Goal: Task Accomplishment & Management: Use online tool/utility

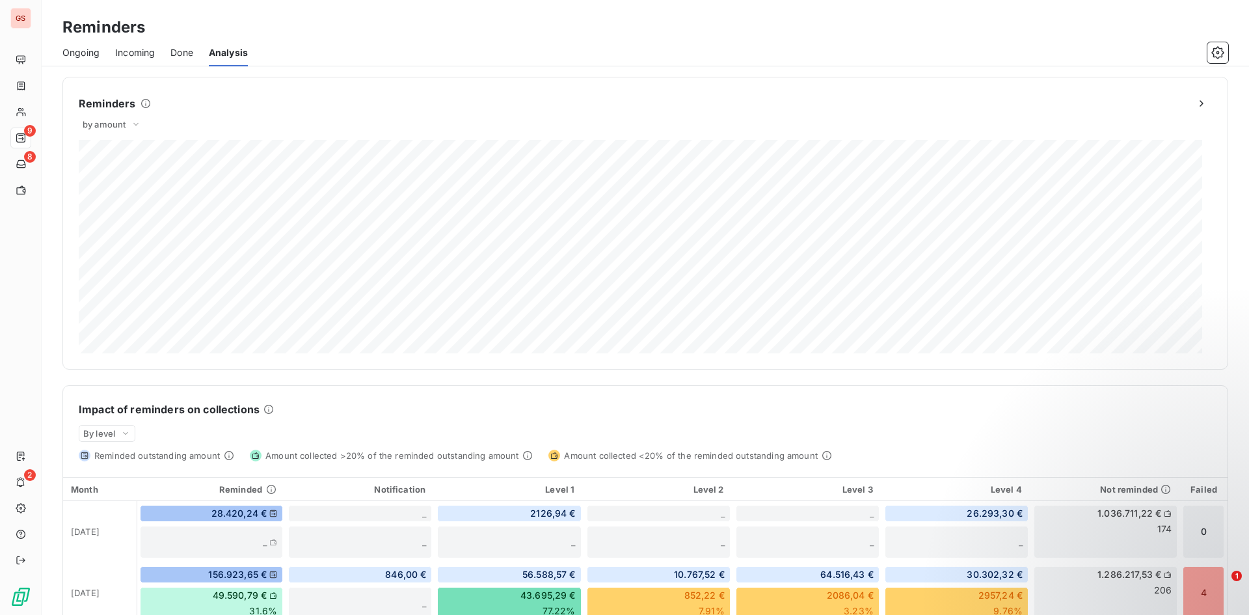
scroll to position [304, 0]
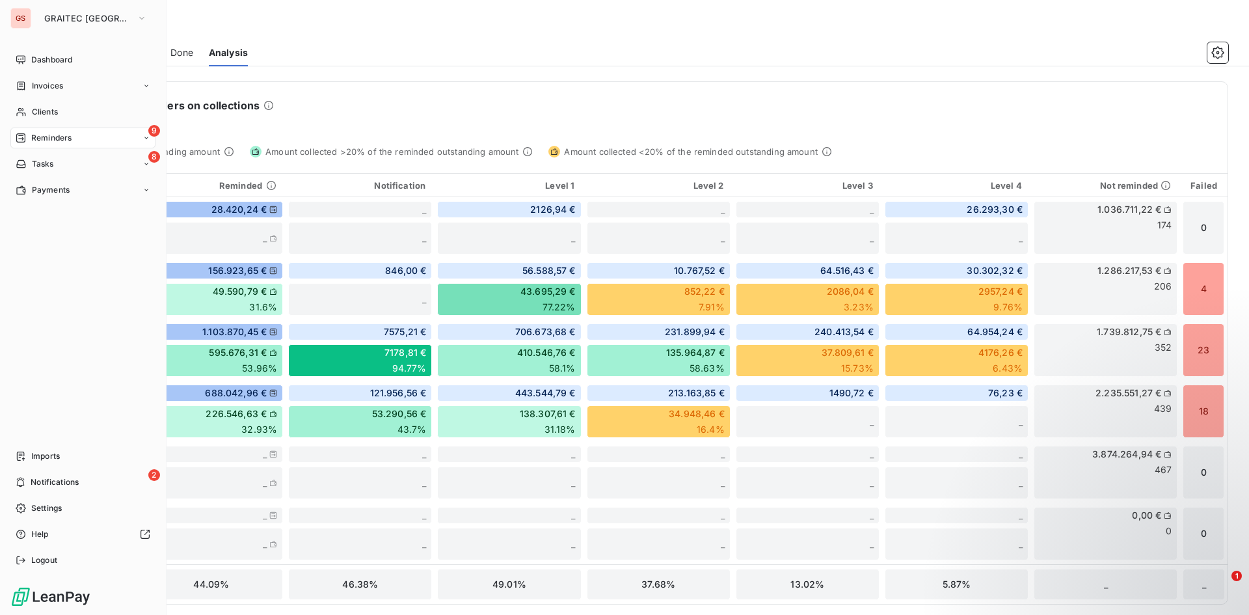
click at [33, 131] on div "9 Reminders" at bounding box center [82, 137] width 145 height 21
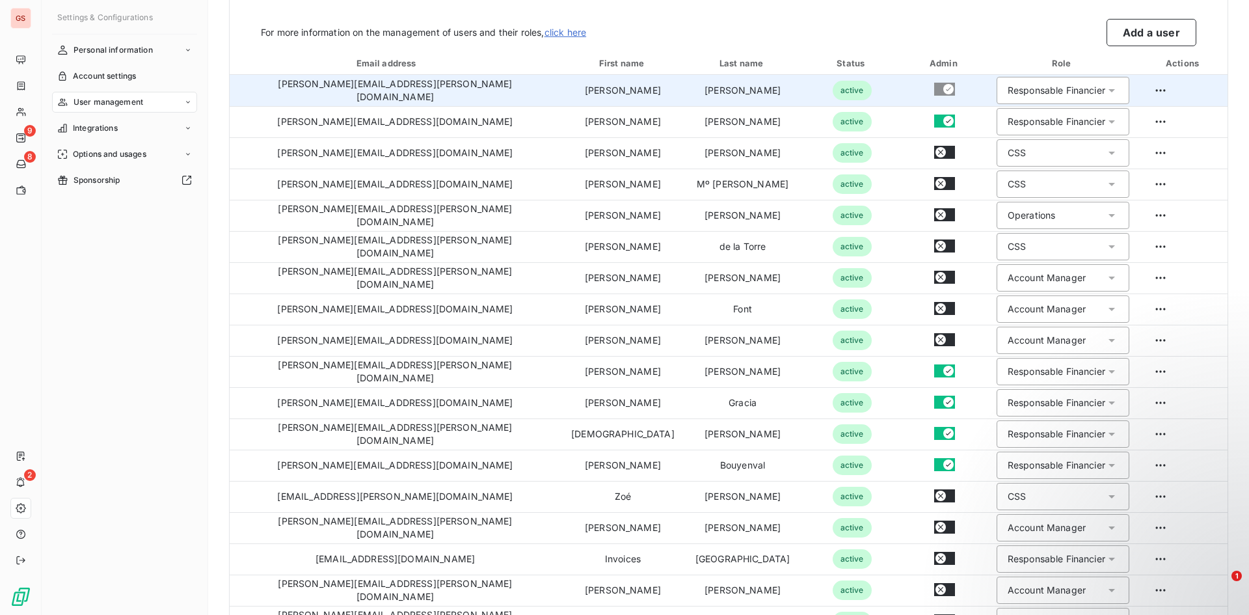
scroll to position [130, 0]
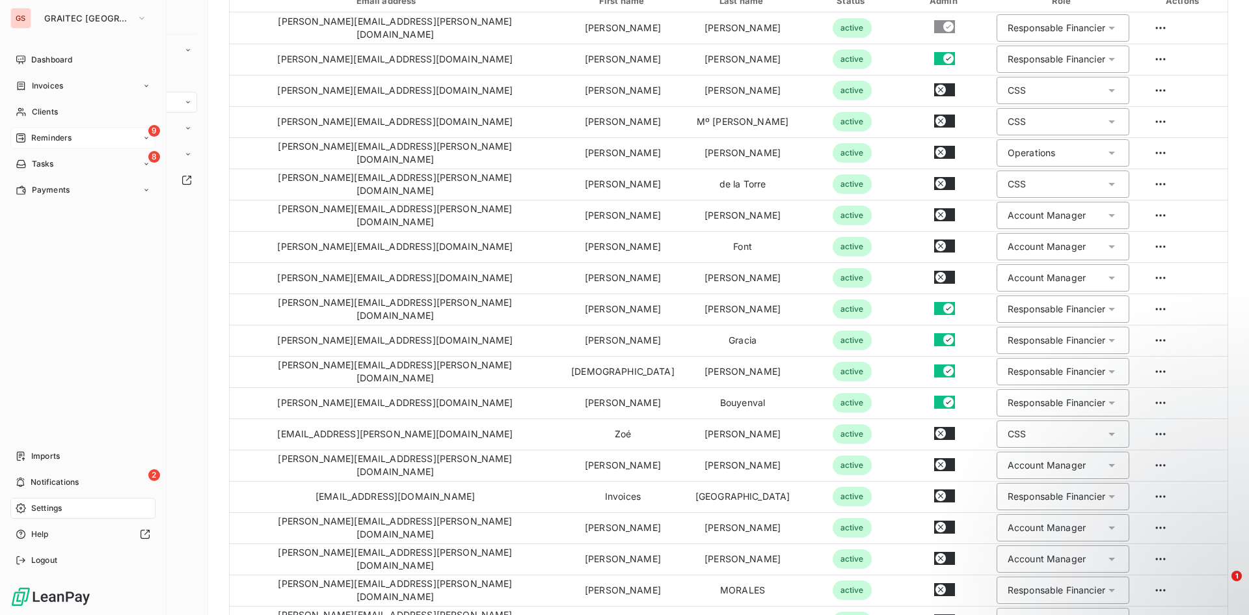
click at [28, 135] on div "9 Reminders" at bounding box center [82, 137] width 145 height 21
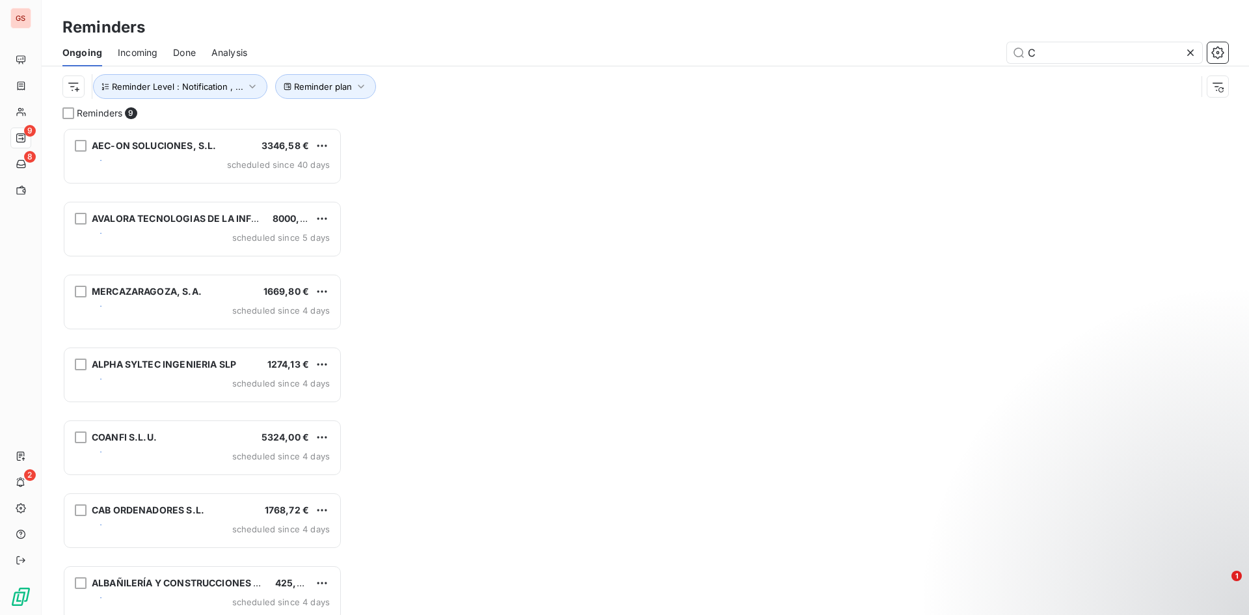
scroll to position [10, 10]
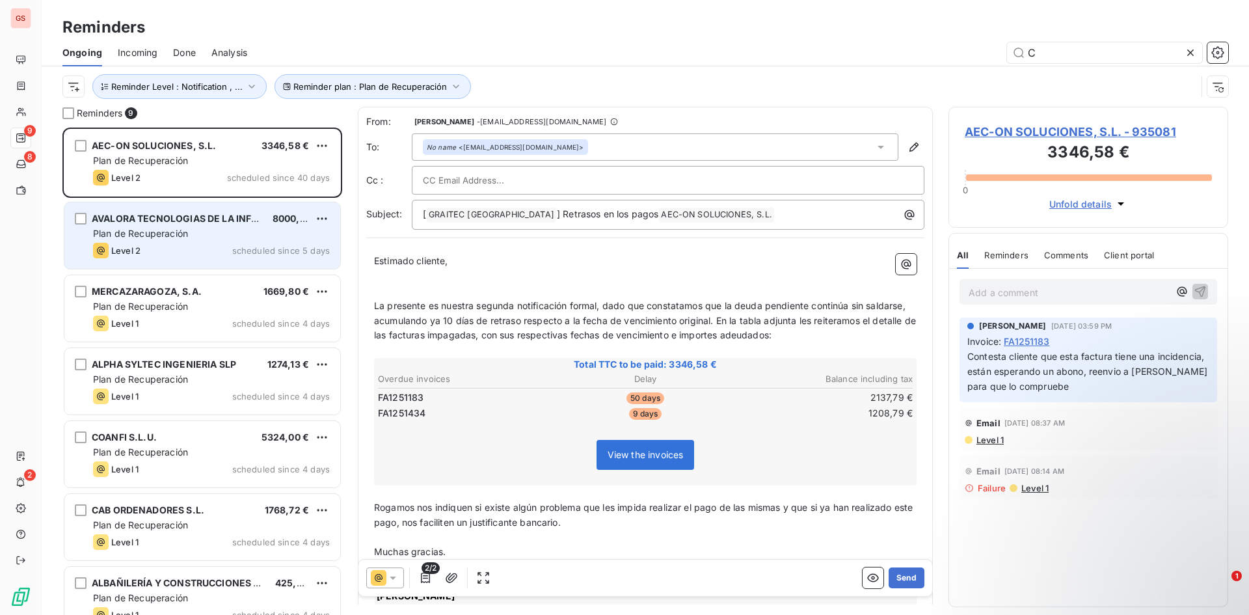
click at [198, 247] on div "Level 2 scheduled since 5 days" at bounding box center [211, 251] width 237 height 16
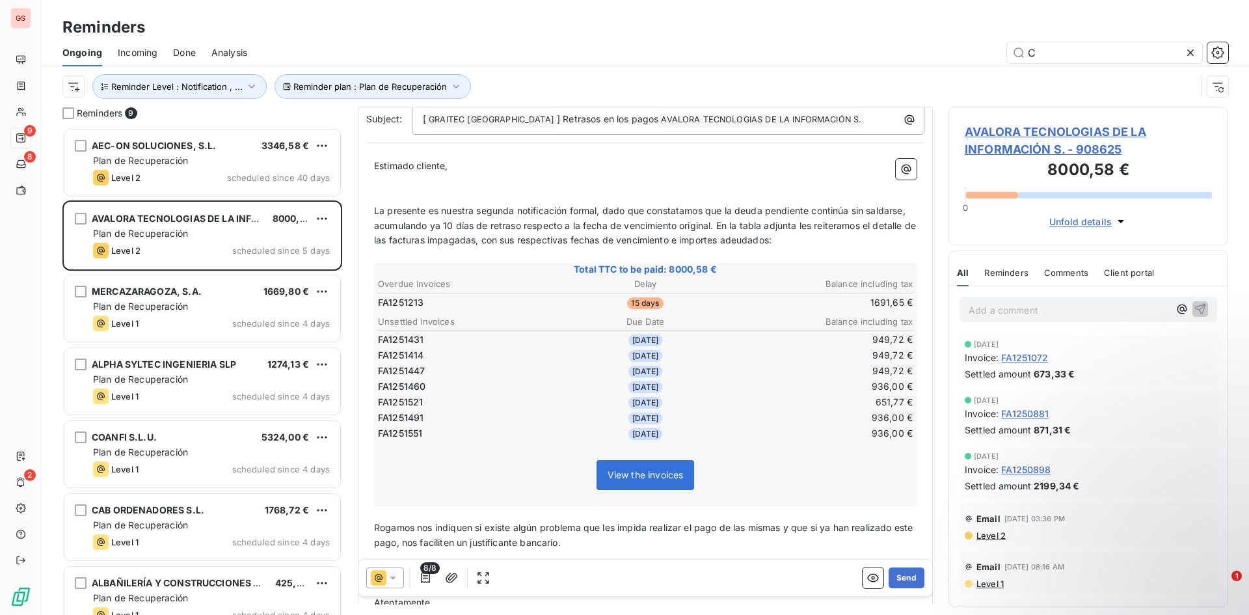
scroll to position [131, 0]
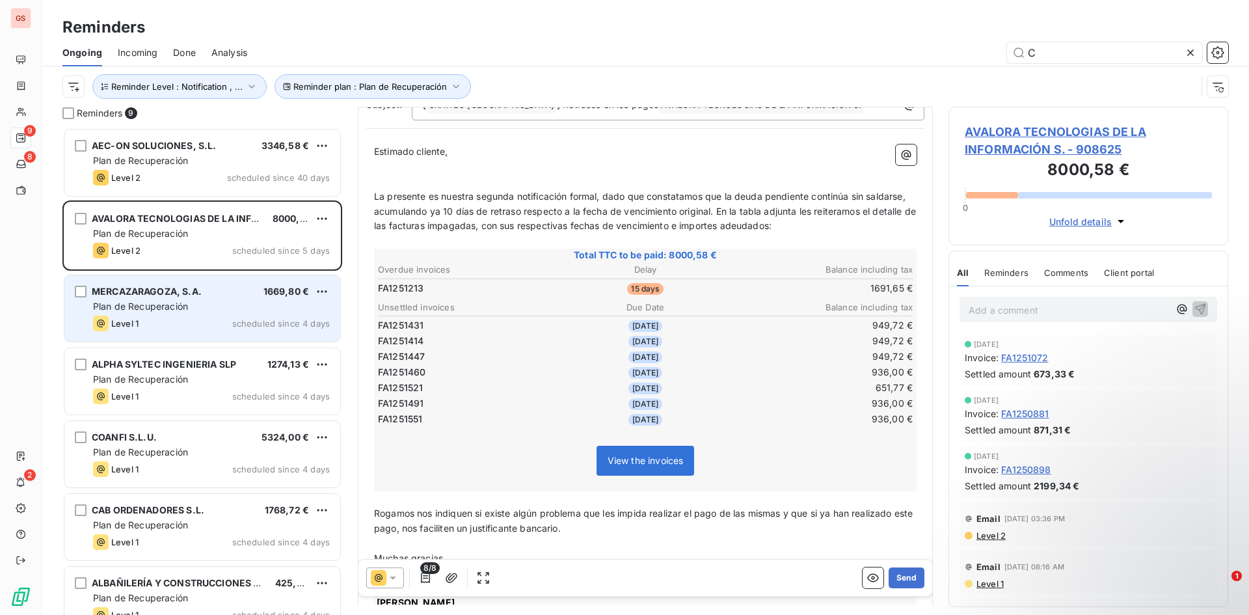
click at [254, 315] on div "Level 1 scheduled since 4 days" at bounding box center [211, 323] width 237 height 16
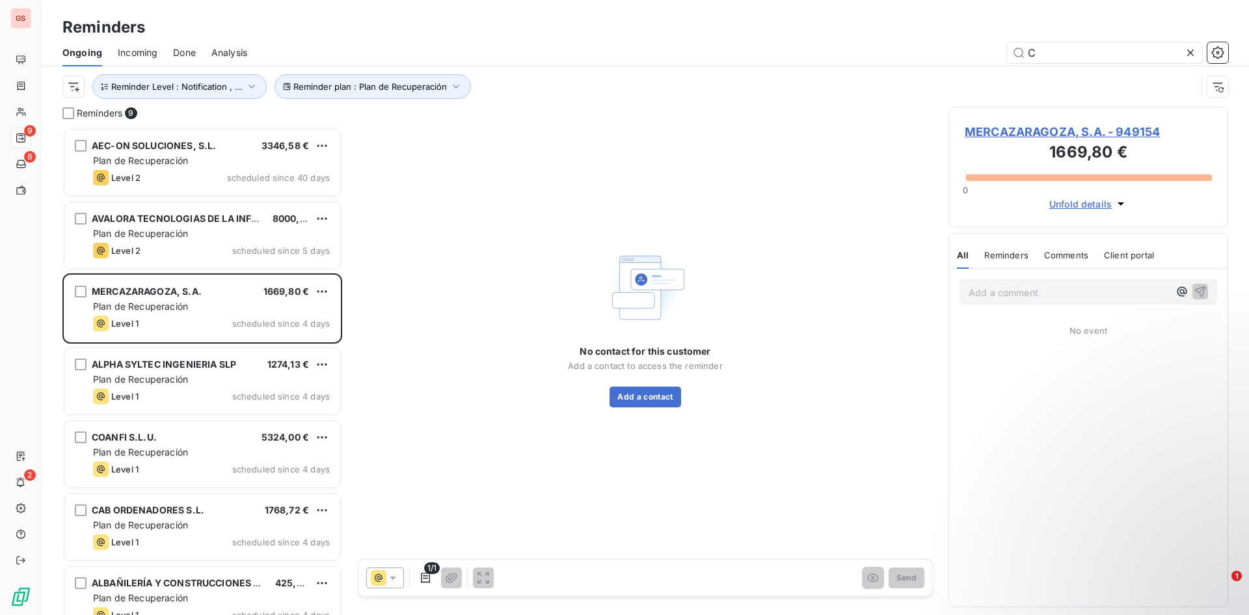
drag, startPoint x: 998, startPoint y: 140, endPoint x: 972, endPoint y: 139, distance: 26.0
click at [977, 150] on h3 "1669,80 €" at bounding box center [1088, 153] width 247 height 26
drag, startPoint x: 962, startPoint y: 131, endPoint x: 1160, endPoint y: 127, distance: 197.7
click at [1160, 127] on div "MERCAZARAGOZA, S.A. - 949154 1669,80 € 0 Unfold details" at bounding box center [1088, 167] width 280 height 121
copy span "MERCAZARAGOZA, S.A. - 949154"
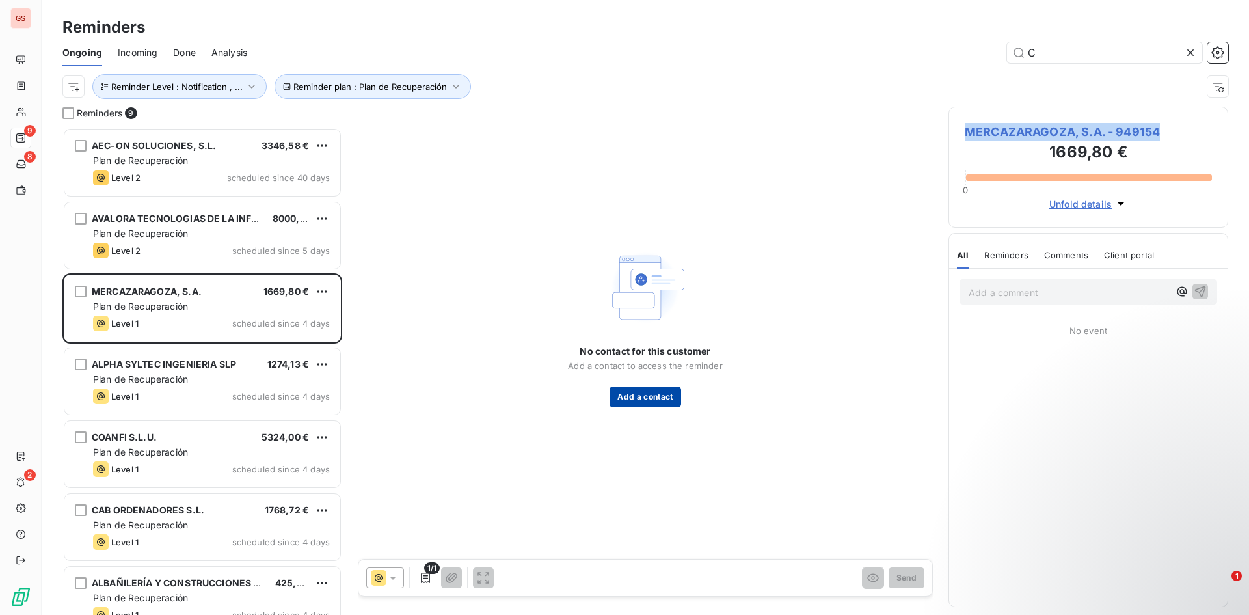
click at [643, 390] on button "Add a contact" at bounding box center [644, 396] width 71 height 21
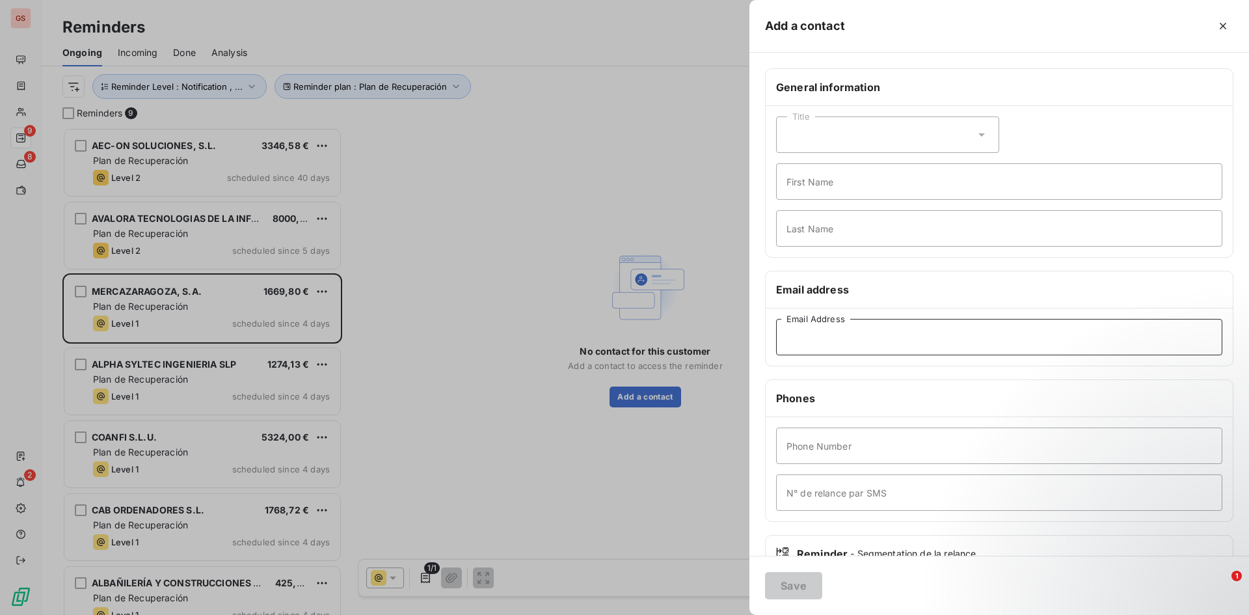
paste input "cpalacios@mercazaragoza.es"
type input "cpalacios@mercazaragoza.es"
click at [795, 585] on button "Save" at bounding box center [793, 585] width 57 height 27
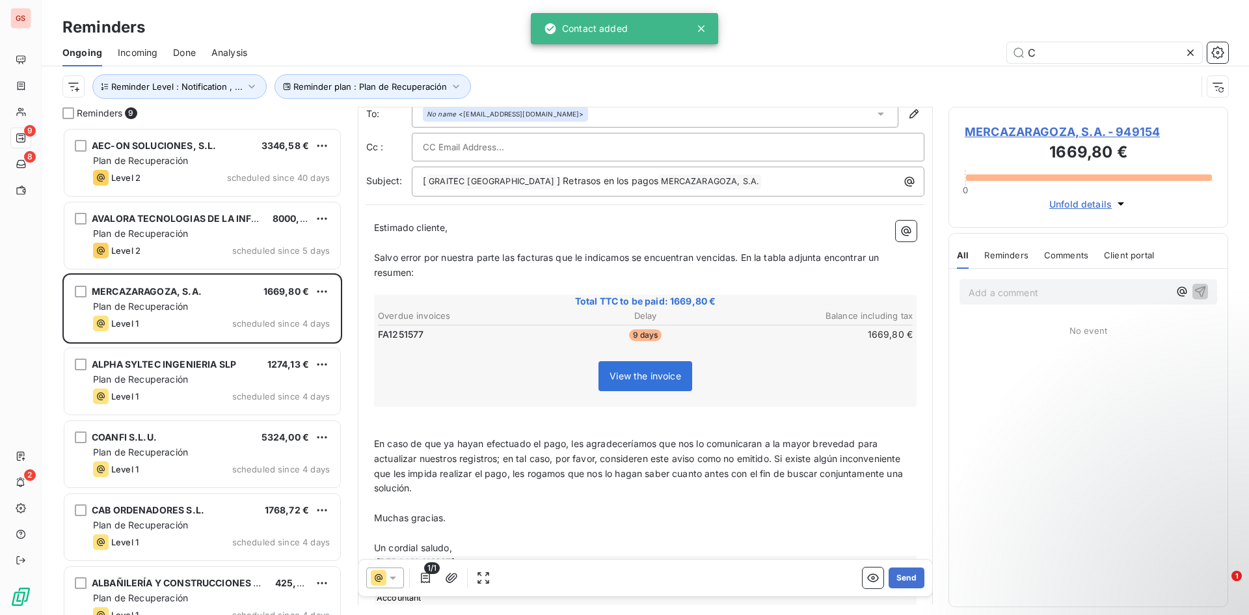
scroll to position [66, 0]
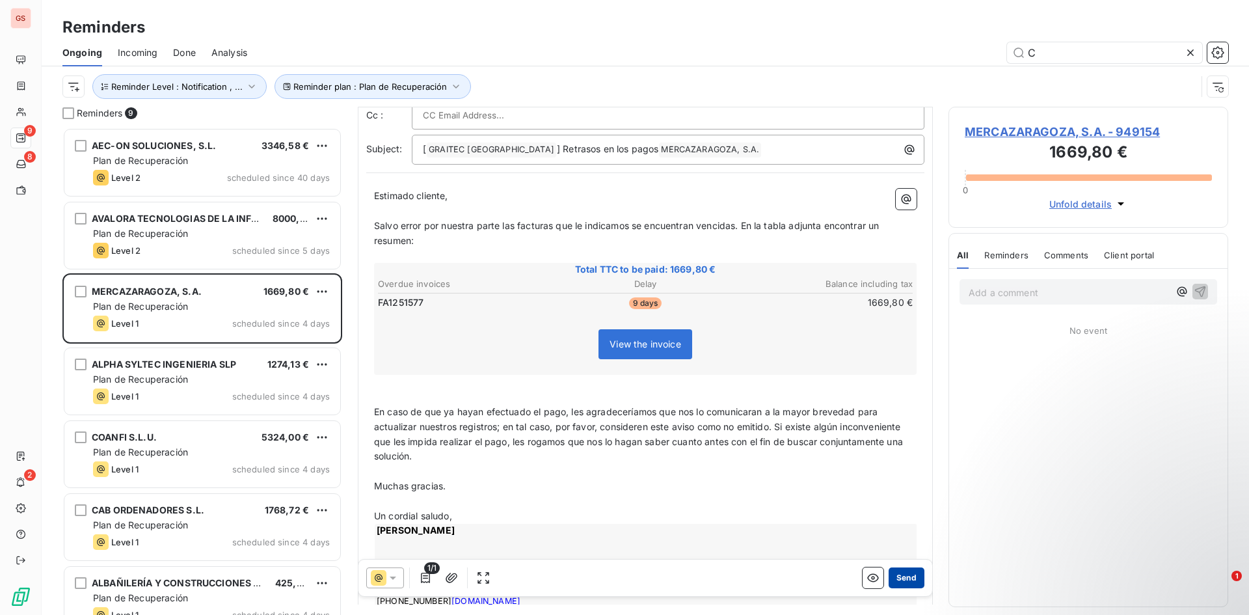
click at [906, 585] on button "Send" at bounding box center [906, 577] width 36 height 21
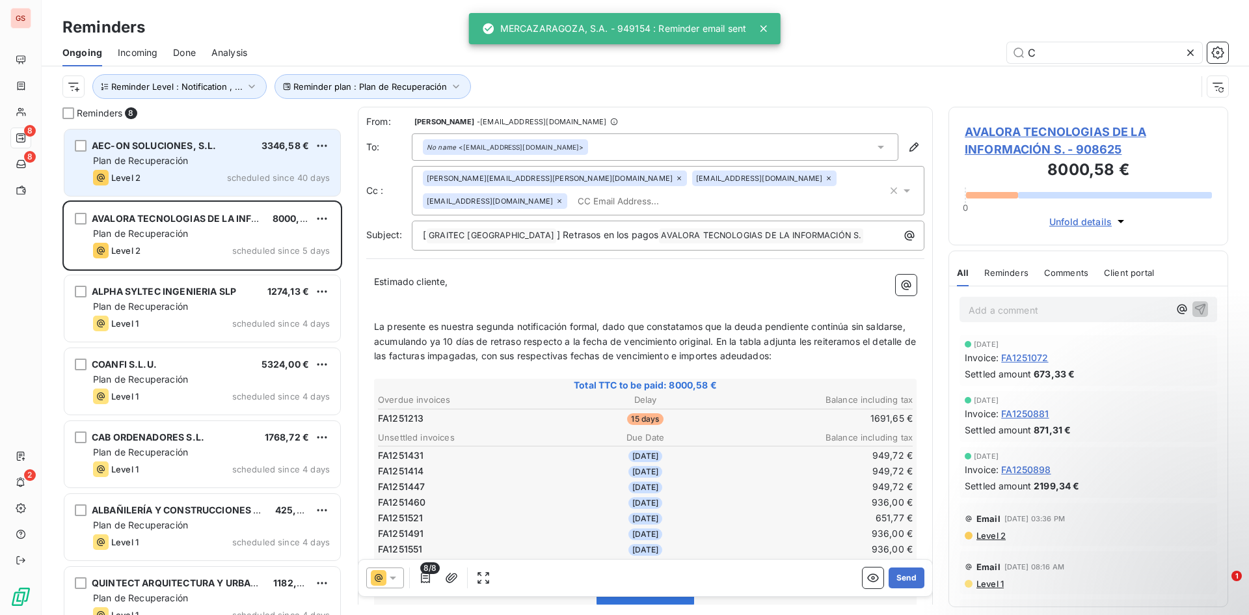
click at [222, 180] on div "Level 2 scheduled since 40 days" at bounding box center [211, 178] width 237 height 16
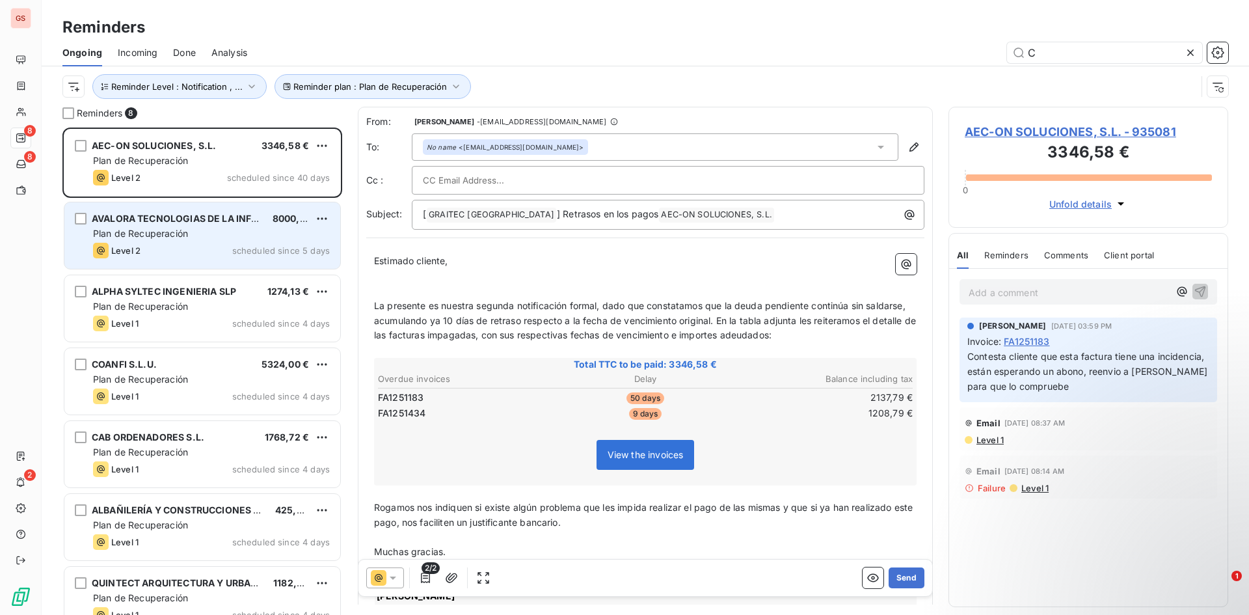
click at [207, 244] on div "Level 2 scheduled since 5 days" at bounding box center [211, 251] width 237 height 16
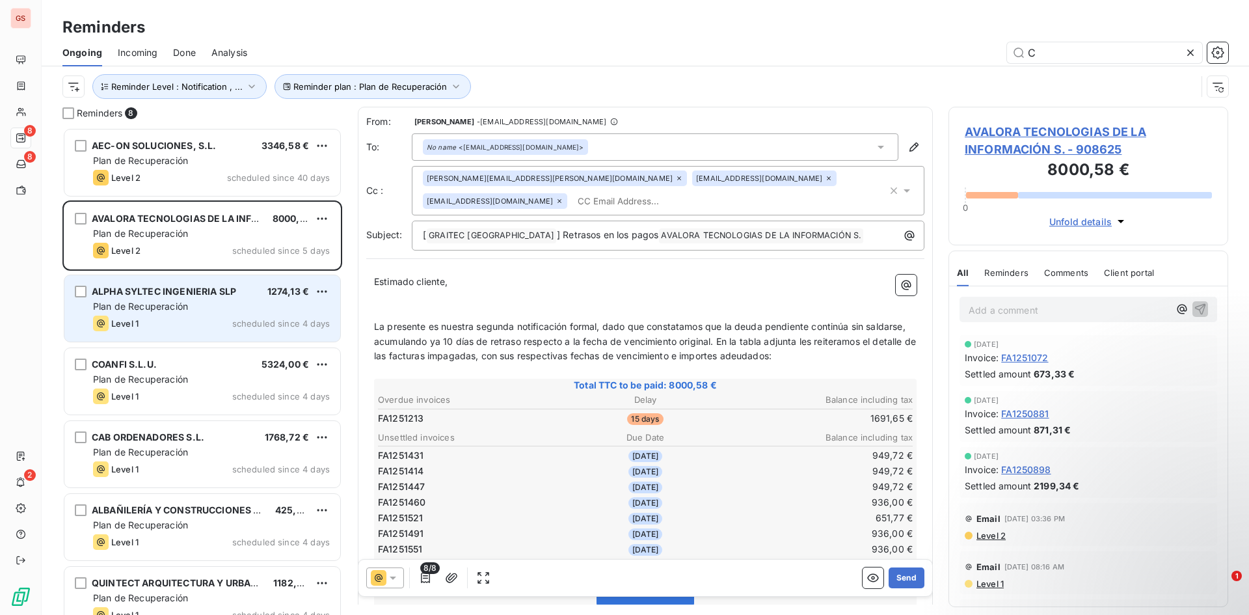
click at [209, 280] on div "ALPHA SYLTEC INGENIERIA SLP 1274,13 € Plan de Recuperación Level 1 scheduled si…" at bounding box center [202, 308] width 276 height 66
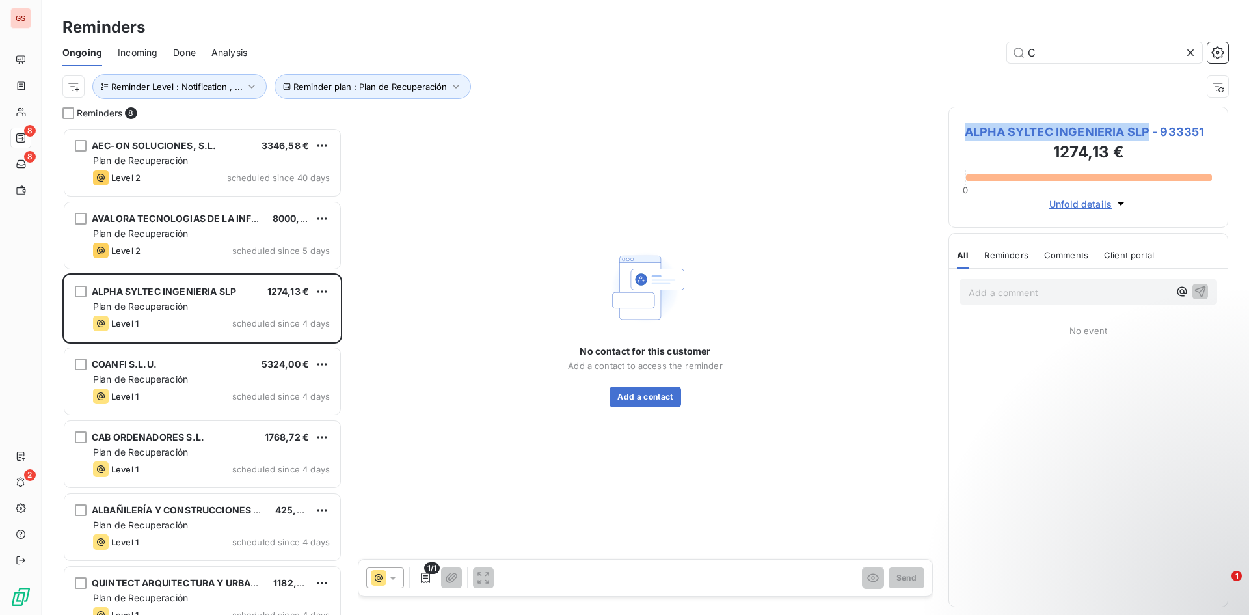
drag, startPoint x: 963, startPoint y: 129, endPoint x: 1147, endPoint y: 130, distance: 183.4
click at [1147, 130] on div "ALPHA SYLTEC INGENIERIA SLP - 933351 1274,13 € 0 Unfold details" at bounding box center [1088, 167] width 280 height 121
copy span "ALPHA SYLTEC INGENIERIA SLP"
click at [656, 392] on button "Add a contact" at bounding box center [644, 396] width 71 height 21
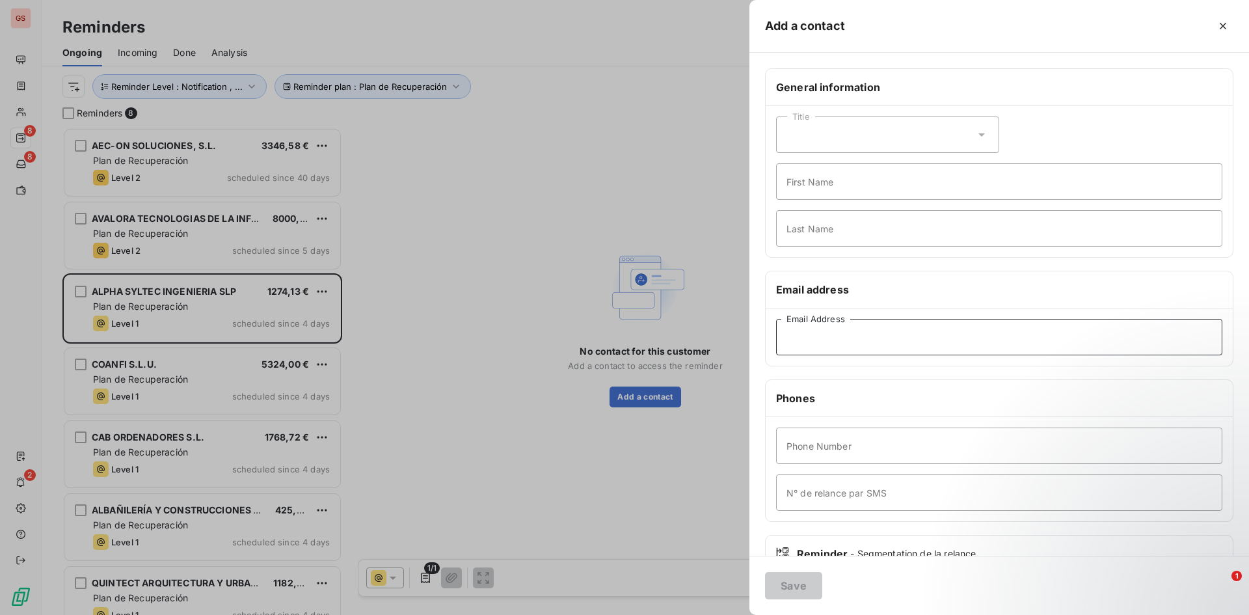
paste input "administracion@syltec.com"
type input "administracion@syltec.com"
click at [812, 591] on button "Save" at bounding box center [793, 585] width 57 height 27
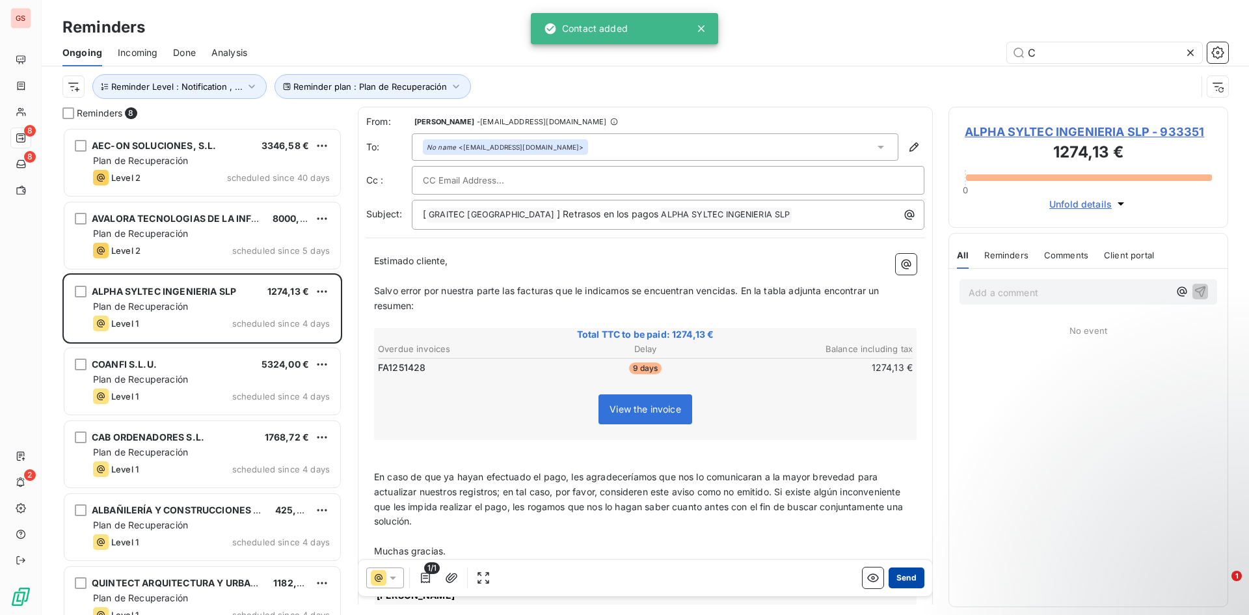
click at [896, 579] on button "Send" at bounding box center [906, 577] width 36 height 21
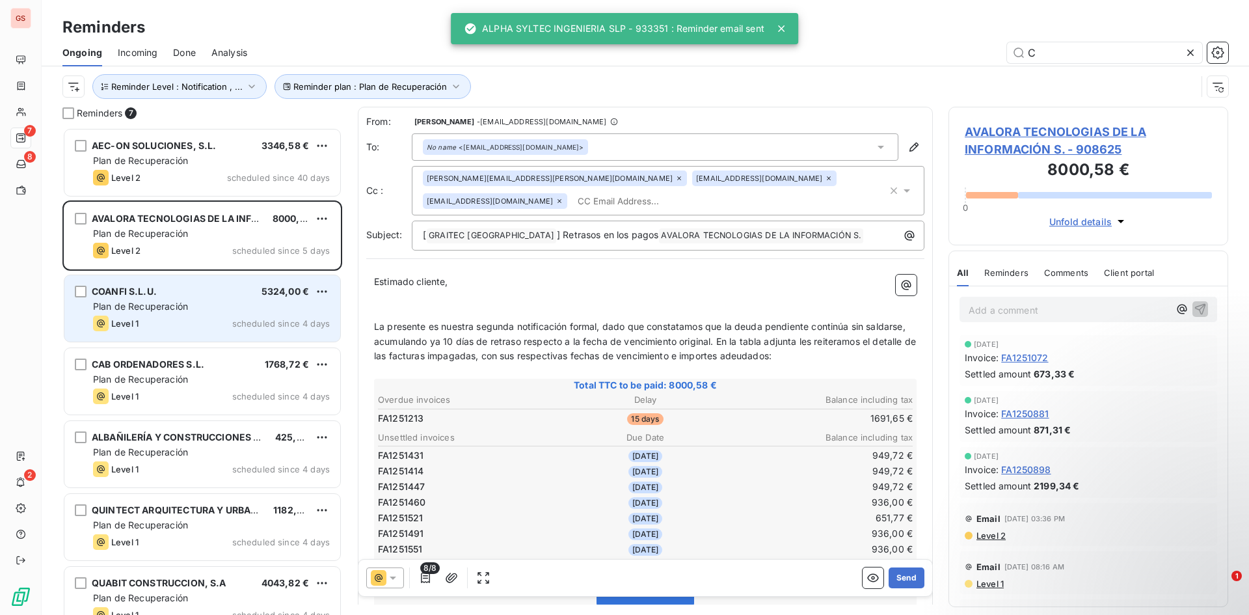
click at [235, 326] on span "scheduled since 4 days" at bounding box center [281, 323] width 98 height 10
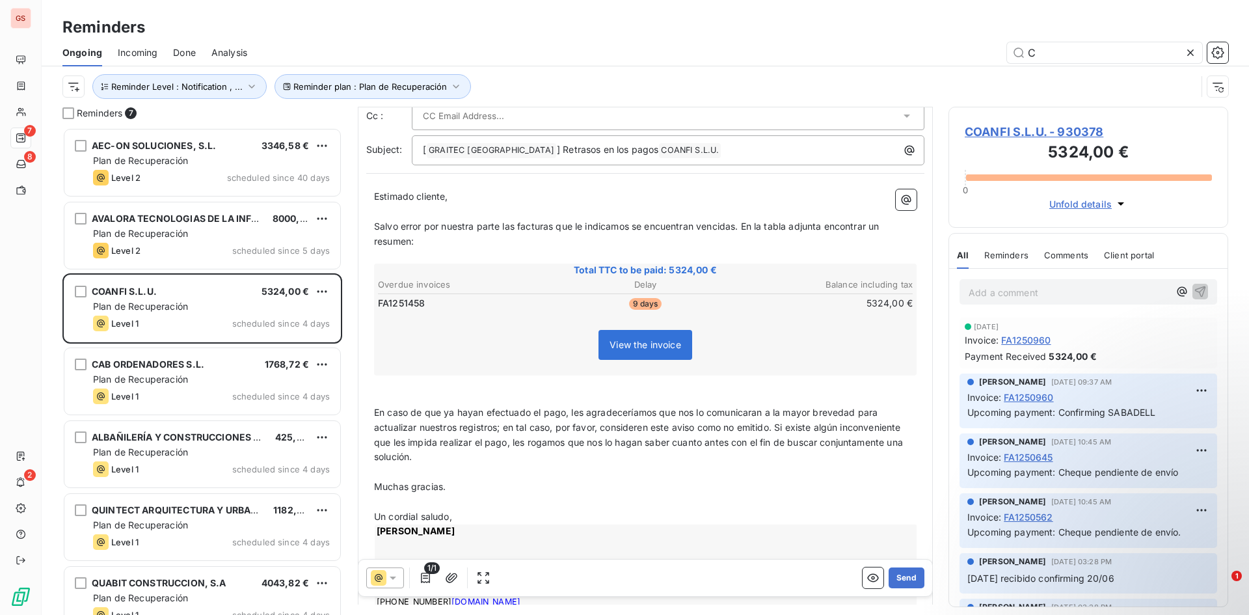
scroll to position [66, 0]
click at [393, 589] on div "1/1 Send" at bounding box center [645, 577] width 574 height 36
click at [392, 583] on icon at bounding box center [392, 577] width 13 height 13
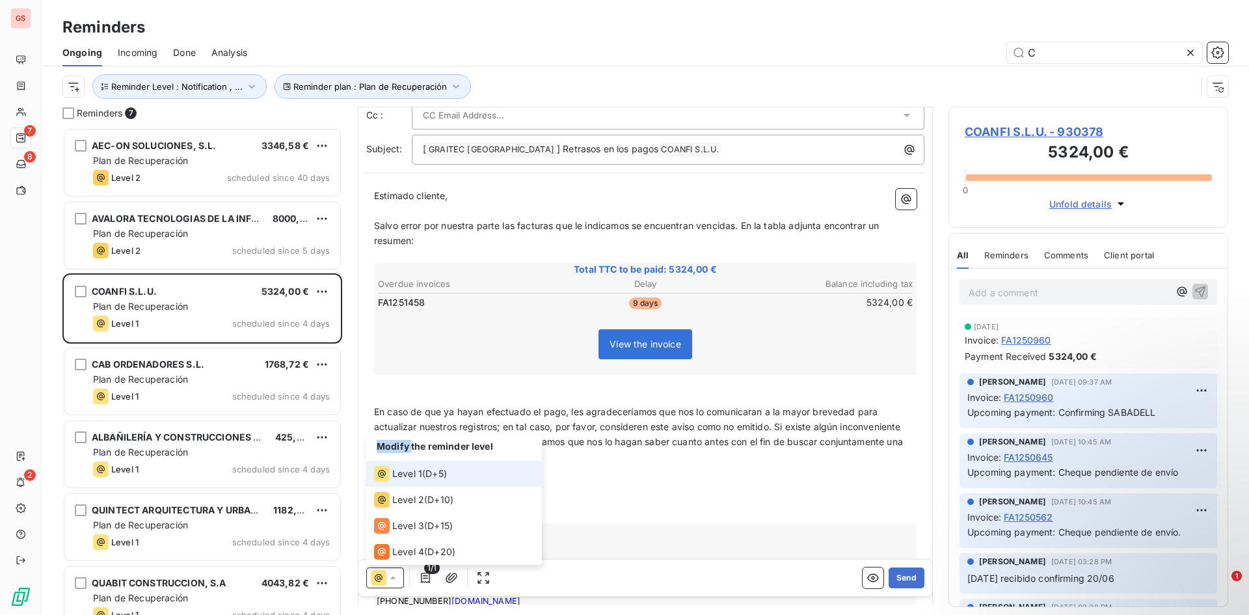
click at [392, 583] on icon at bounding box center [392, 577] width 13 height 13
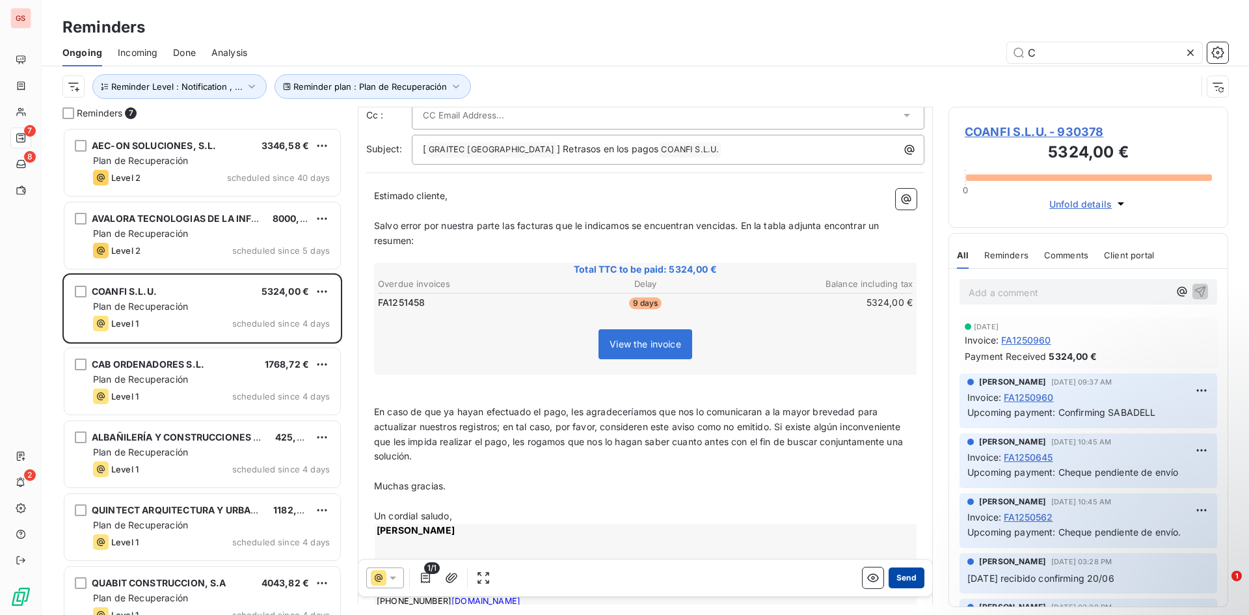
click at [896, 574] on button "Send" at bounding box center [906, 577] width 36 height 21
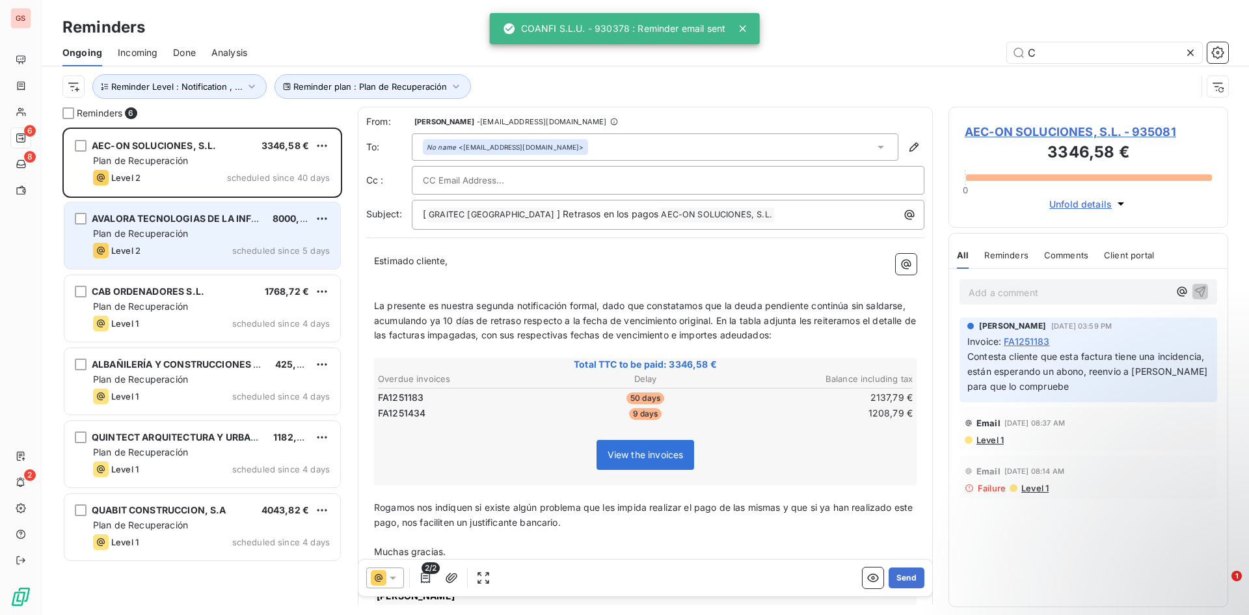
click at [188, 254] on div "Level 2 scheduled since 5 days" at bounding box center [211, 251] width 237 height 16
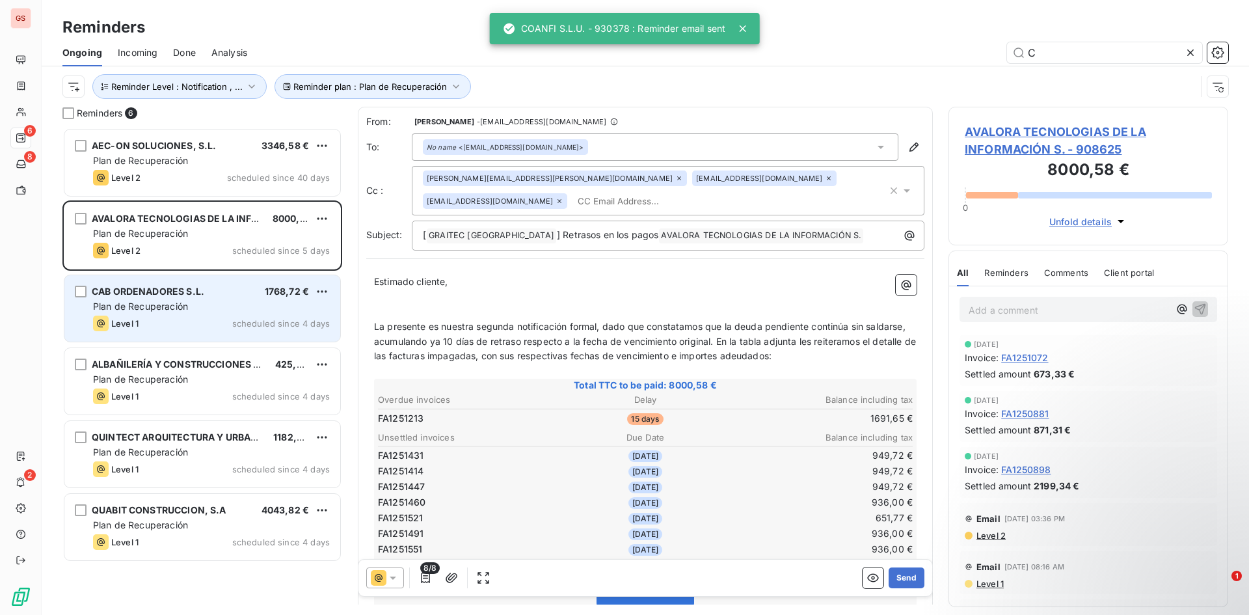
click at [184, 293] on span "CAB ORDENADORES S.L." at bounding box center [148, 291] width 113 height 11
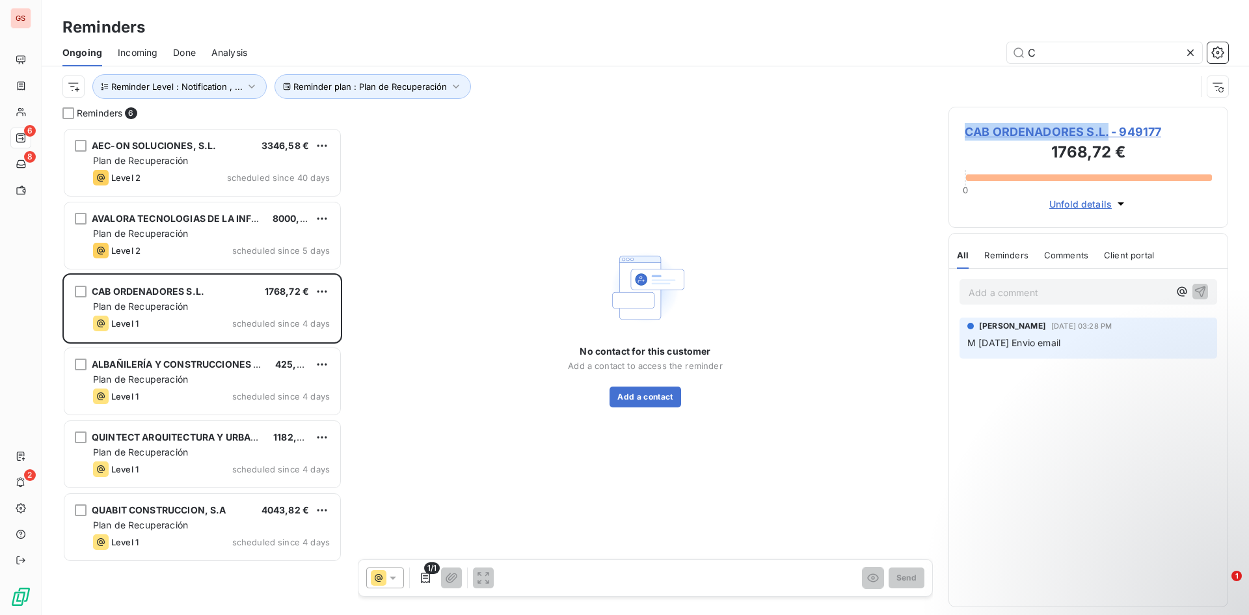
drag, startPoint x: 962, startPoint y: 130, endPoint x: 1110, endPoint y: 133, distance: 147.7
click at [1110, 133] on div "CAB ORDENADORES S.L. - 949177 1768,72 € 0 Unfold details" at bounding box center [1088, 167] width 280 height 121
copy span "CAB ORDENADORES S.L."
click at [650, 401] on button "Add a contact" at bounding box center [644, 396] width 71 height 21
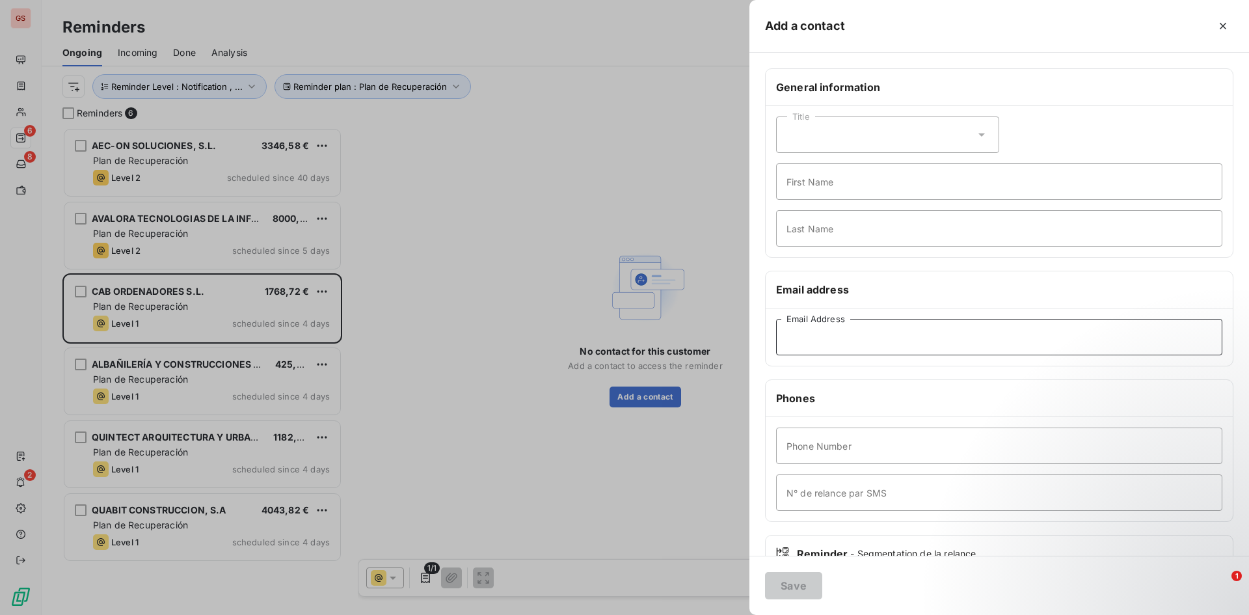
paste input "sac@grupocab.es"
type input "sac@grupocab.es"
click at [797, 589] on button "Save" at bounding box center [793, 585] width 57 height 27
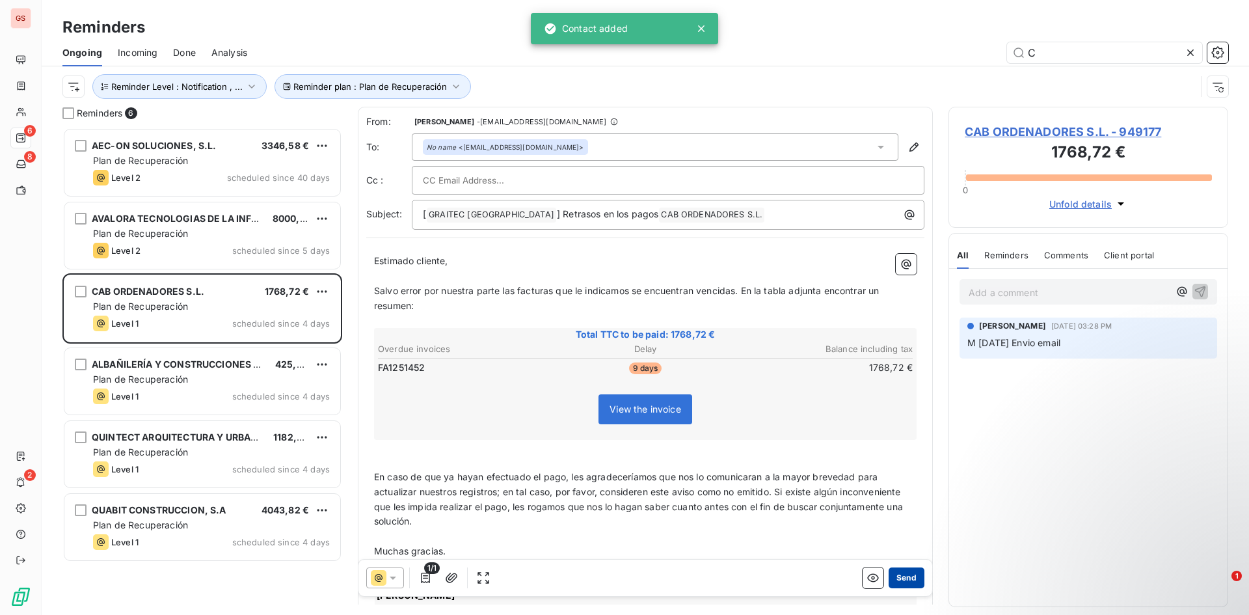
click at [902, 575] on button "Send" at bounding box center [906, 577] width 36 height 21
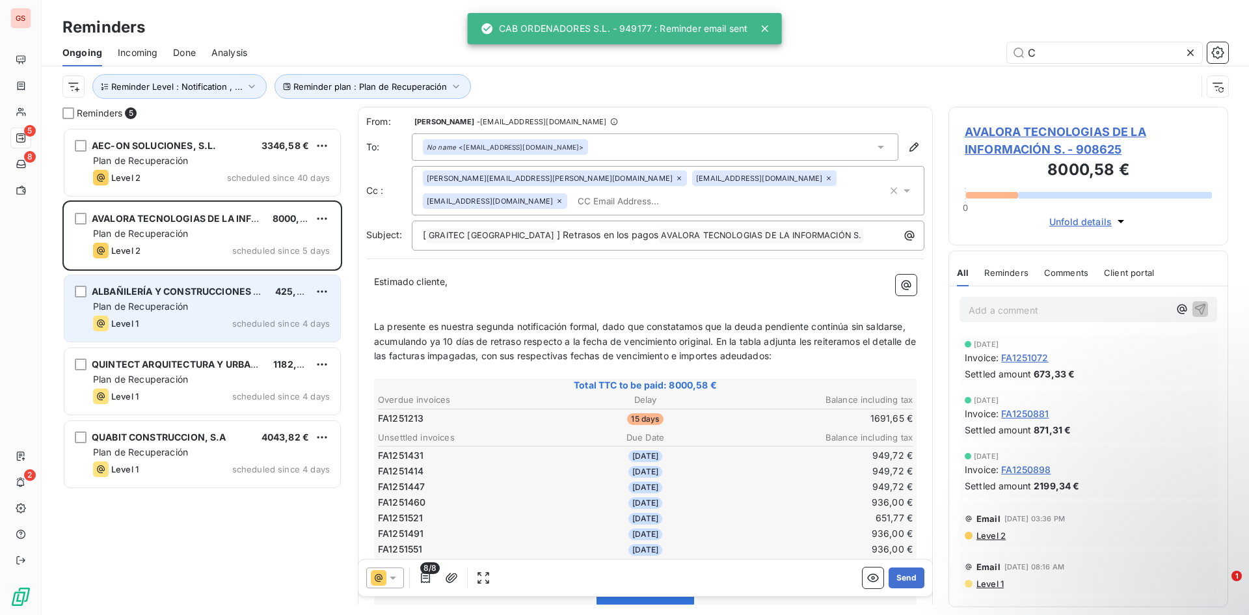
click at [158, 319] on div "Level 1 scheduled since 4 days" at bounding box center [211, 323] width 237 height 16
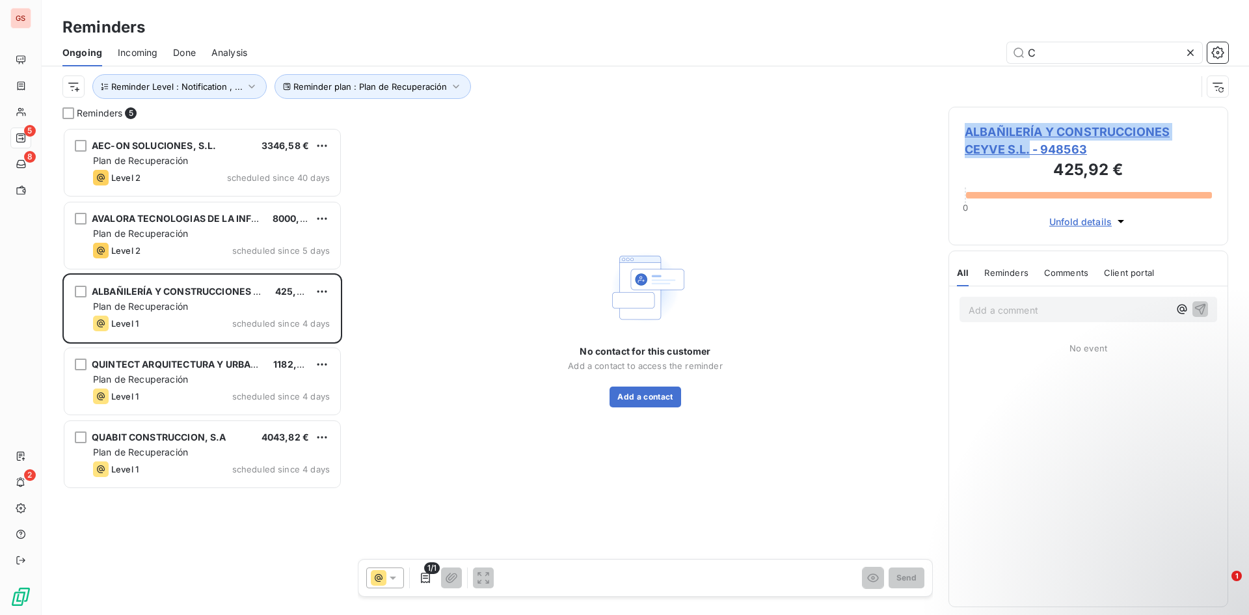
drag, startPoint x: 968, startPoint y: 135, endPoint x: 1030, endPoint y: 150, distance: 63.7
click at [1030, 150] on div "ALBAÑILERÍA Y CONSTRUCCIONES CEYVE S.L. - 948563 425,92 € 0 Unfold details" at bounding box center [1088, 176] width 280 height 139
copy span "ALBAÑILERÍA Y CONSTRUCCIONES CEYVE S.L."
click at [667, 398] on button "Add a contact" at bounding box center [644, 396] width 71 height 21
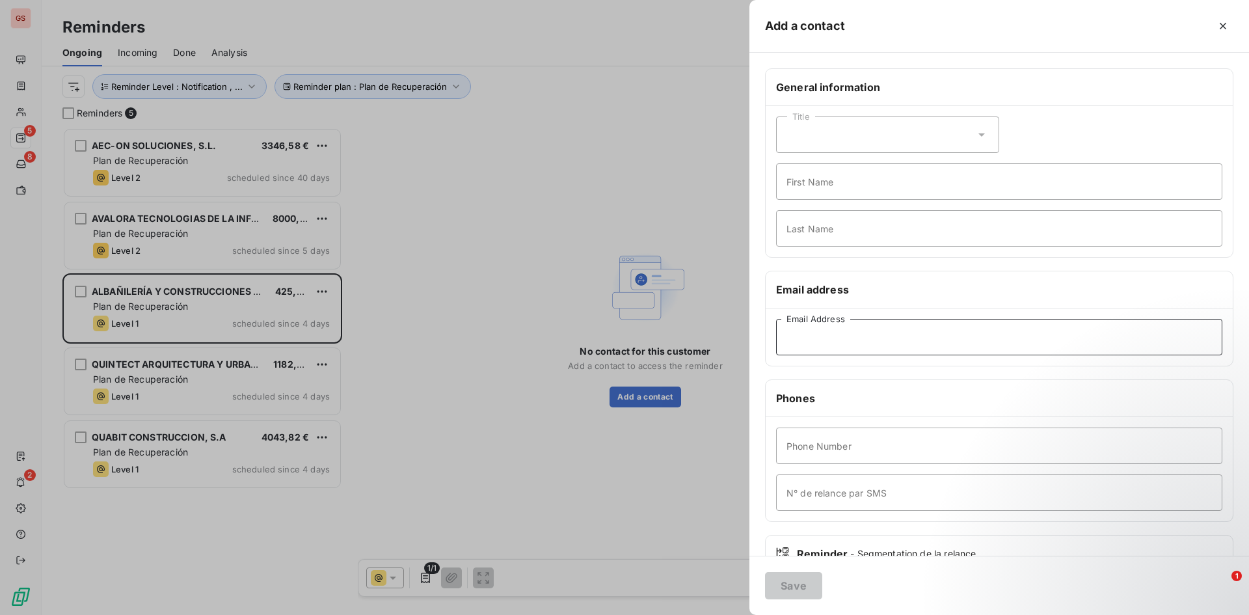
paste input "construccionesceyve@hotmail.com"
type input "construccionesceyve@hotmail.com"
click at [792, 580] on button "Save" at bounding box center [793, 585] width 57 height 27
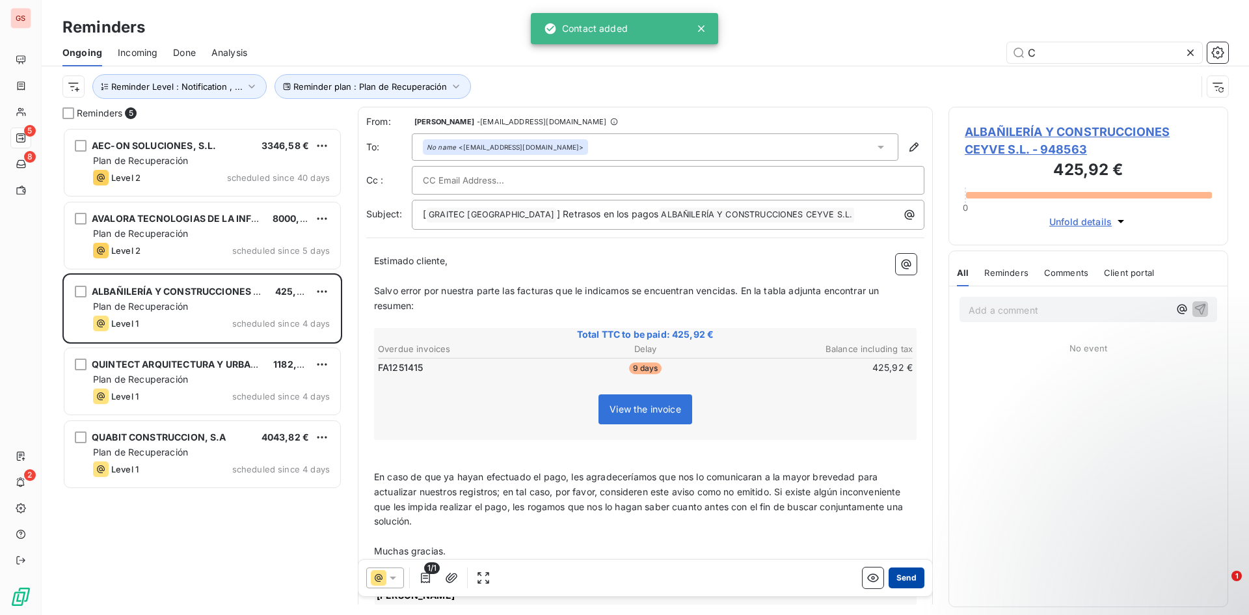
click at [888, 572] on button "Send" at bounding box center [906, 577] width 36 height 21
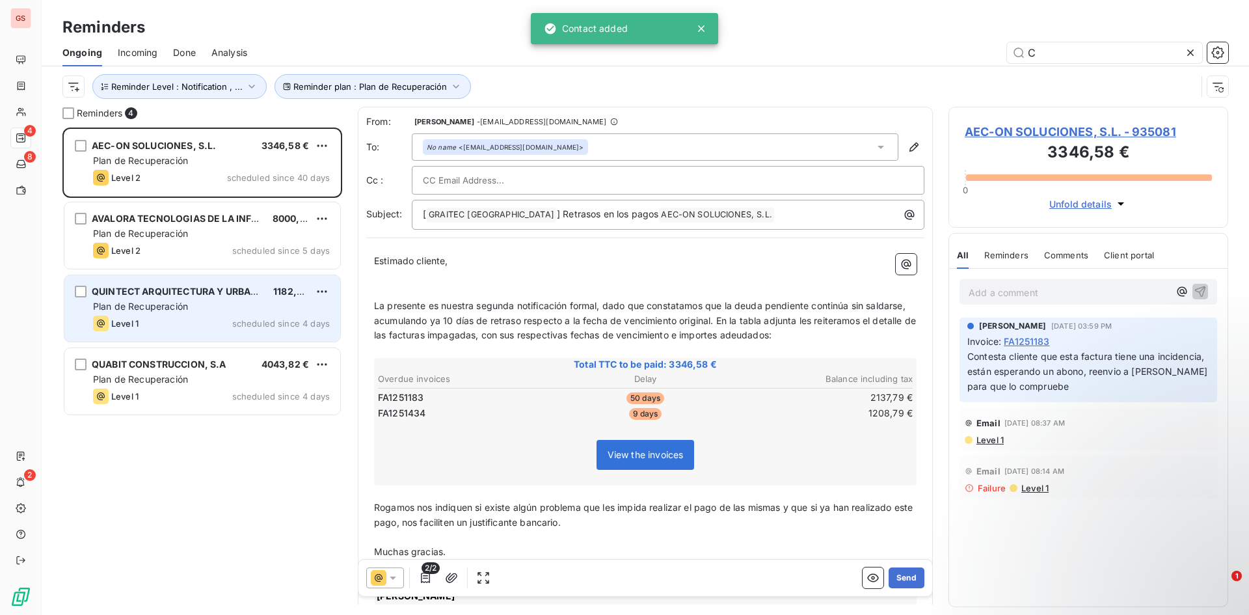
click at [135, 313] on div "QUINTECT ARQUITECTURA Y URBANISMO SLP 1182,94 € Plan de Recuperación Level 1 sc…" at bounding box center [202, 308] width 276 height 66
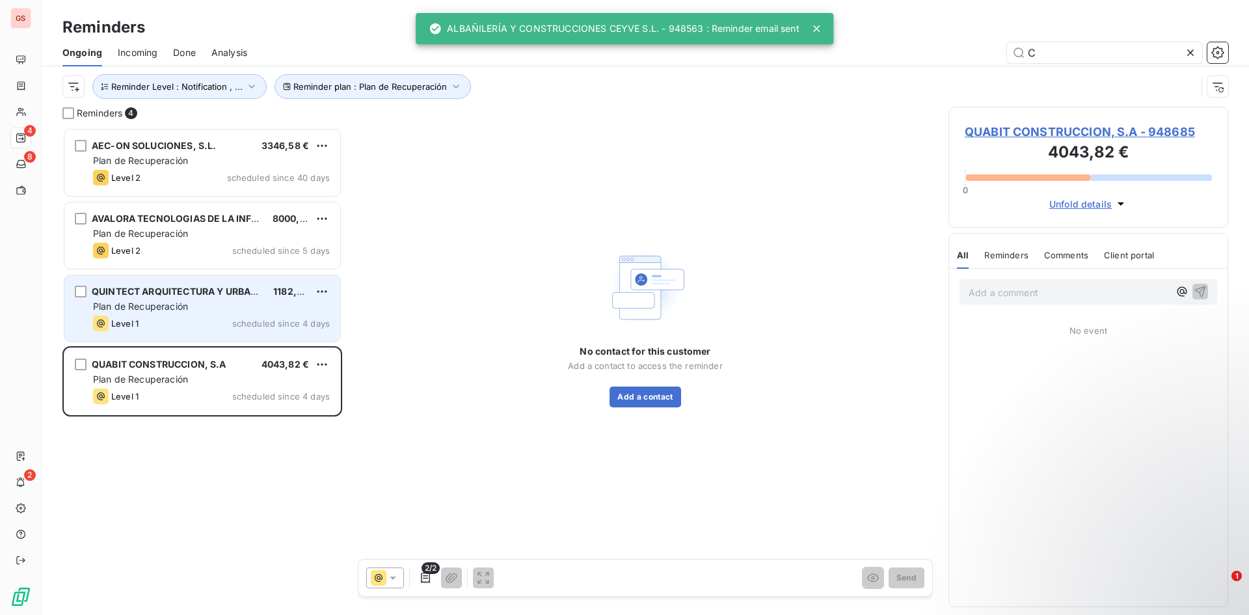
click at [135, 315] on div "QUINTECT ARQUITECTURA Y URBANISMO SLP 1182,94 € Plan de Recuperación Level 1 sc…" at bounding box center [202, 308] width 276 height 66
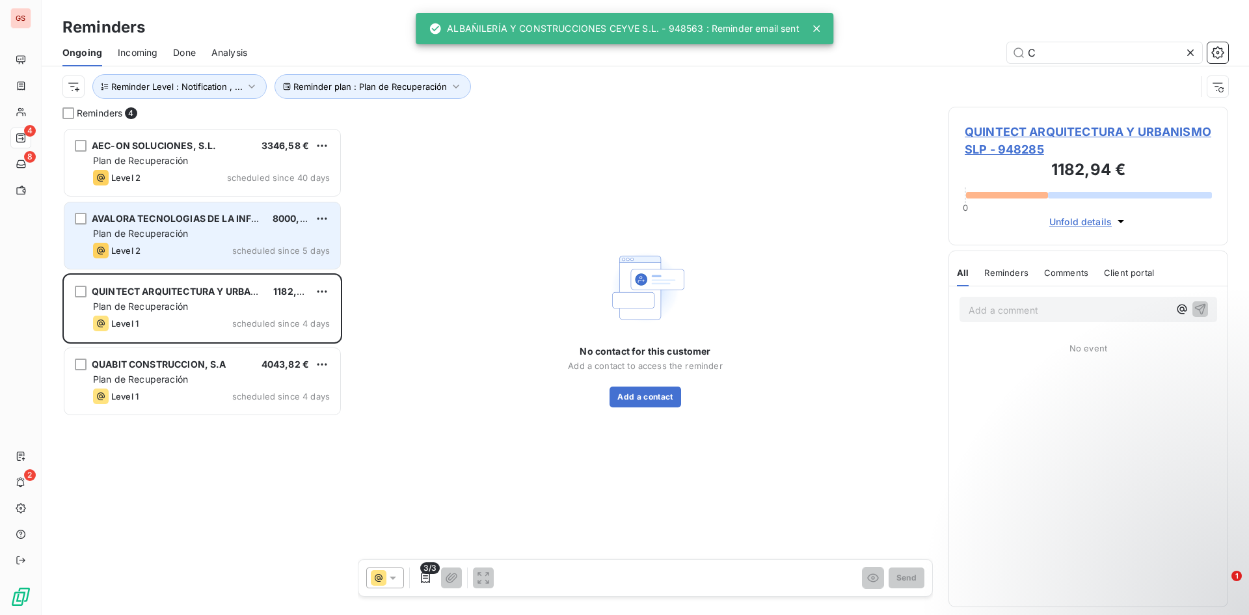
click at [207, 245] on div "Level 2 scheduled since 5 days" at bounding box center [211, 251] width 237 height 16
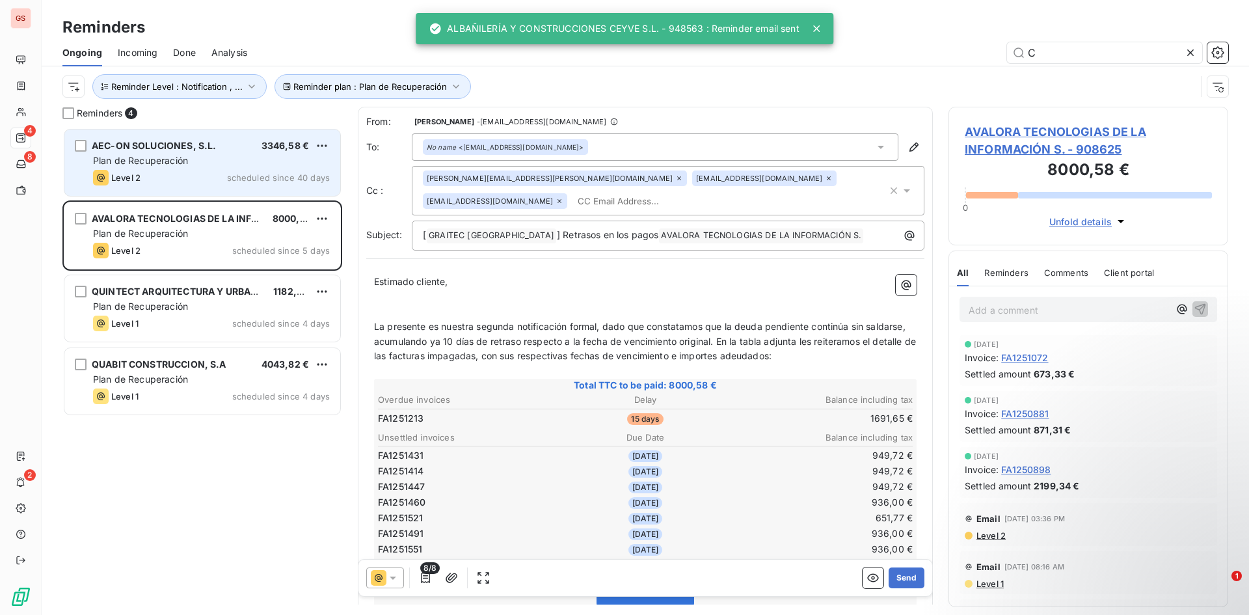
click at [194, 195] on div "AEC-ON SOLUCIONES, S.L. 3346,58 € Plan de Recuperación Level 2 scheduled since …" at bounding box center [202, 162] width 276 height 66
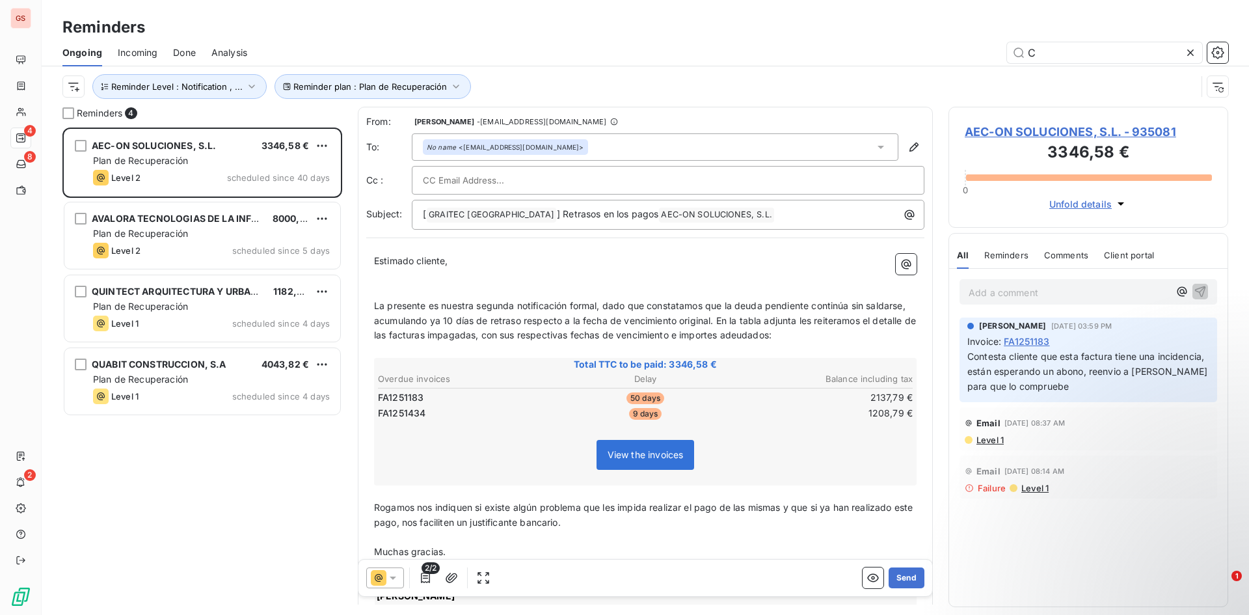
click at [199, 345] on div "QUINTECT ARQUITECTURA Y URBANISMO SLP 1182,94 € Plan de Recuperación Level 1 sc…" at bounding box center [202, 309] width 280 height 73
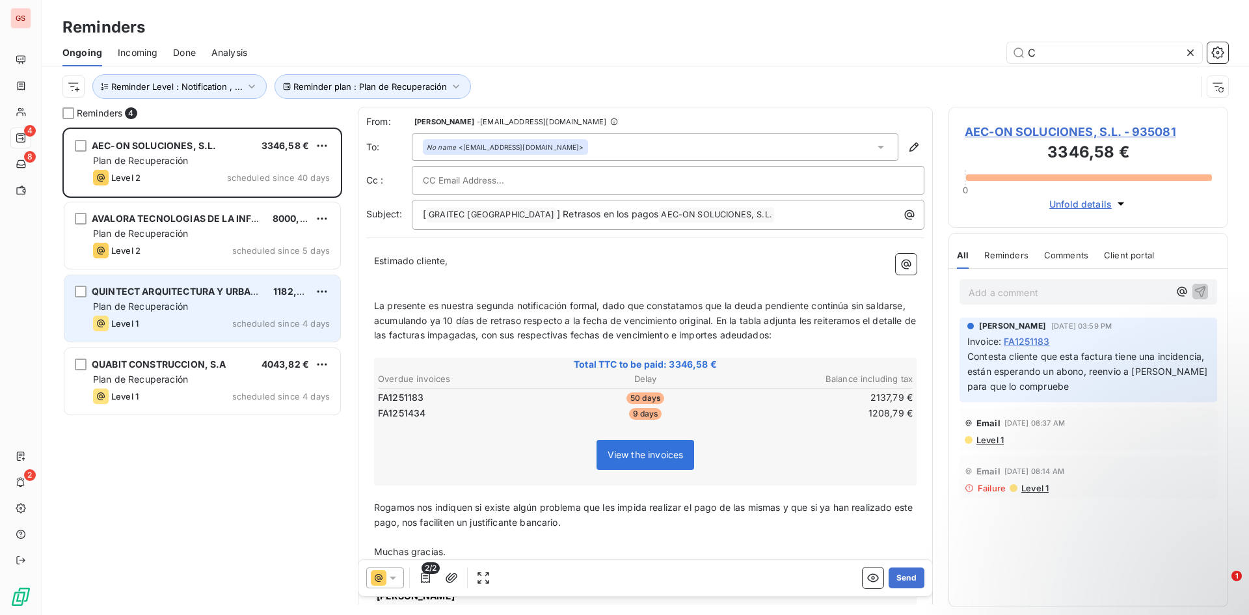
click at [200, 332] on div "QUINTECT ARQUITECTURA Y URBANISMO SLP 1182,94 € Plan de Recuperación Level 1 sc…" at bounding box center [202, 308] width 276 height 66
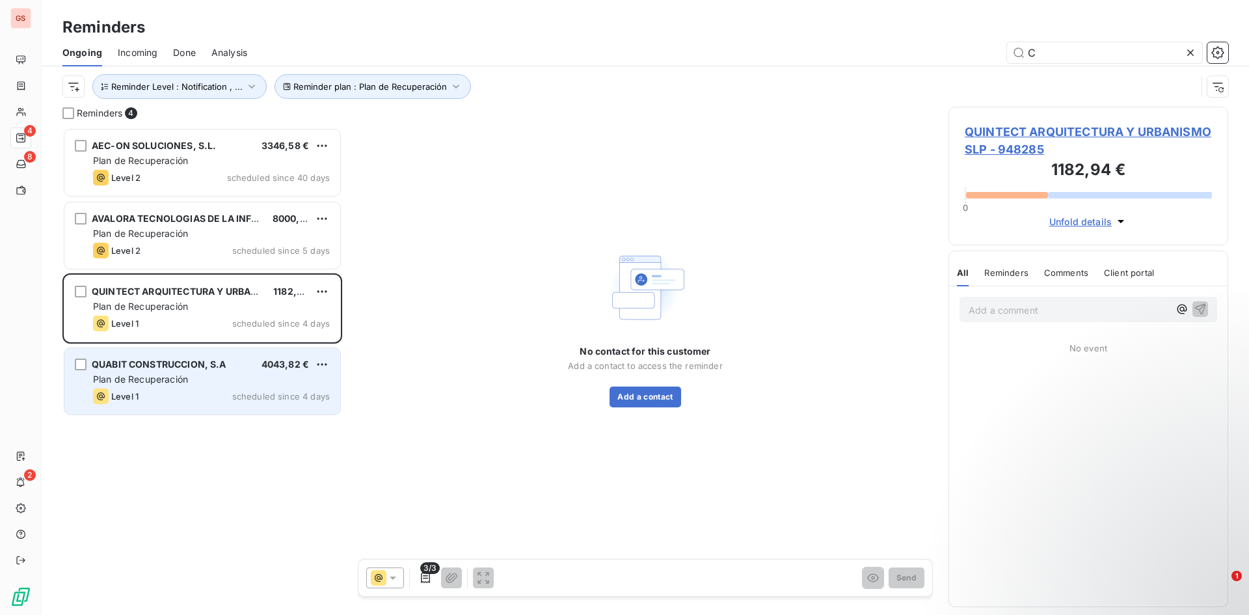
click at [203, 370] on div "QUABIT CONSTRUCCION, S.A" at bounding box center [159, 364] width 135 height 13
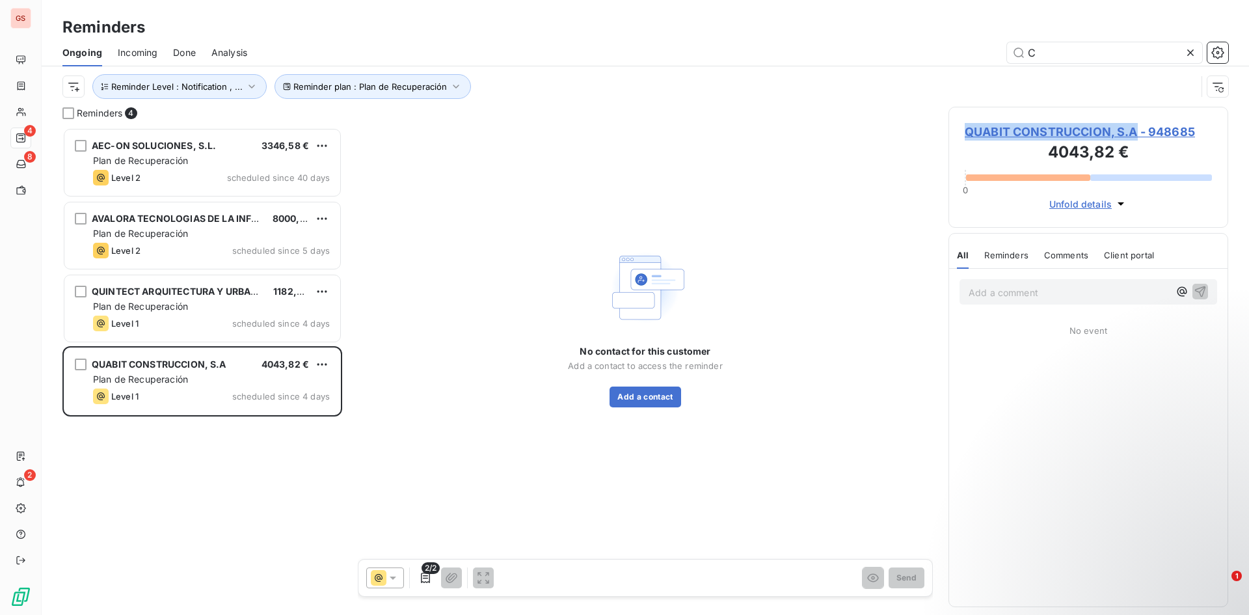
drag, startPoint x: 959, startPoint y: 130, endPoint x: 1138, endPoint y: 129, distance: 178.9
click at [1138, 129] on div "QUABIT CONSTRUCCION, S.A - 948685 4043,82 € 0 Unfold details" at bounding box center [1088, 167] width 280 height 121
copy span "QUABIT CONSTRUCCION, S.A"
click at [650, 393] on button "Add a contact" at bounding box center [644, 396] width 71 height 21
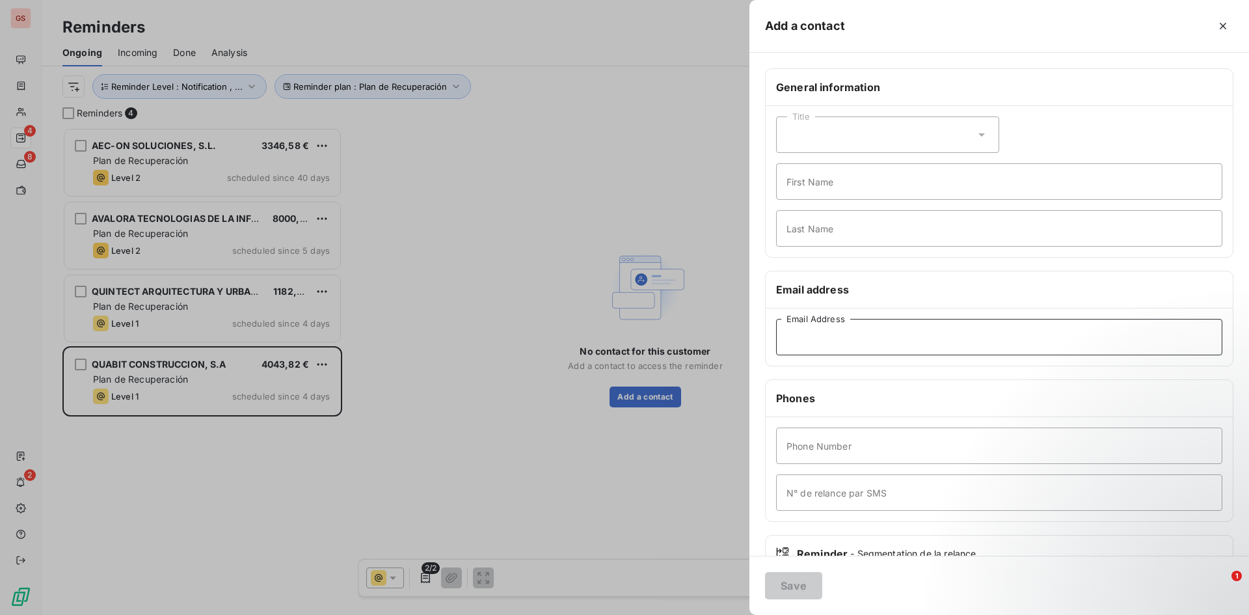
paste input "s.heranz@quabitconstruccion.com"
type input "s.heranz@quabitconstruccion.com"
click at [803, 596] on button "Save" at bounding box center [793, 585] width 57 height 27
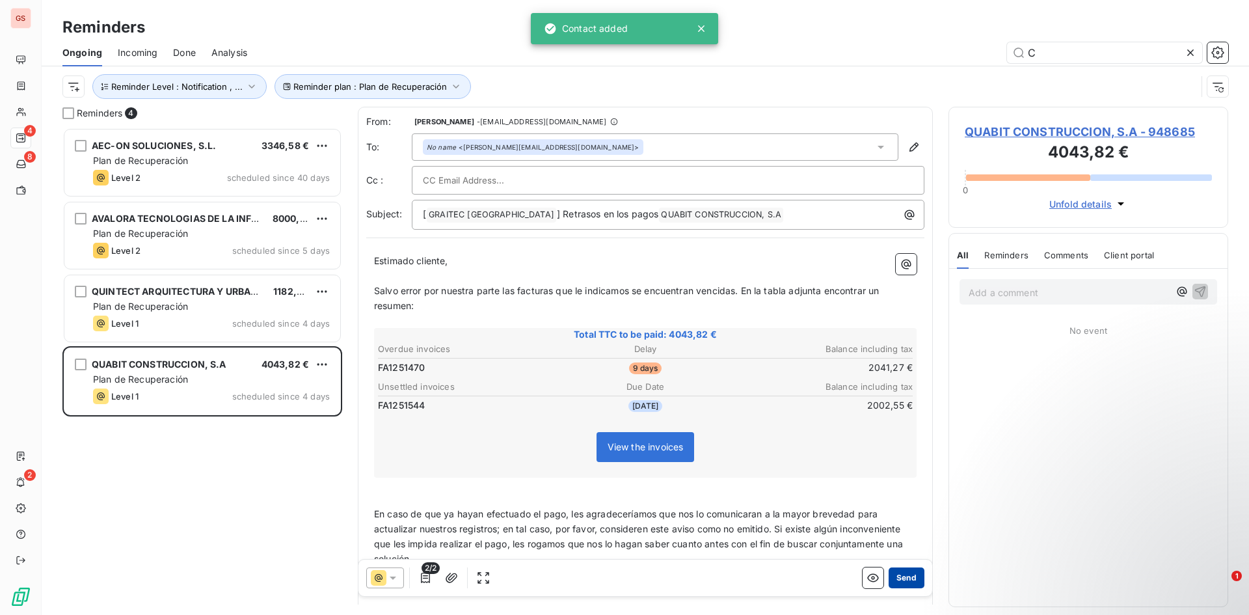
click at [909, 579] on button "Send" at bounding box center [906, 577] width 36 height 21
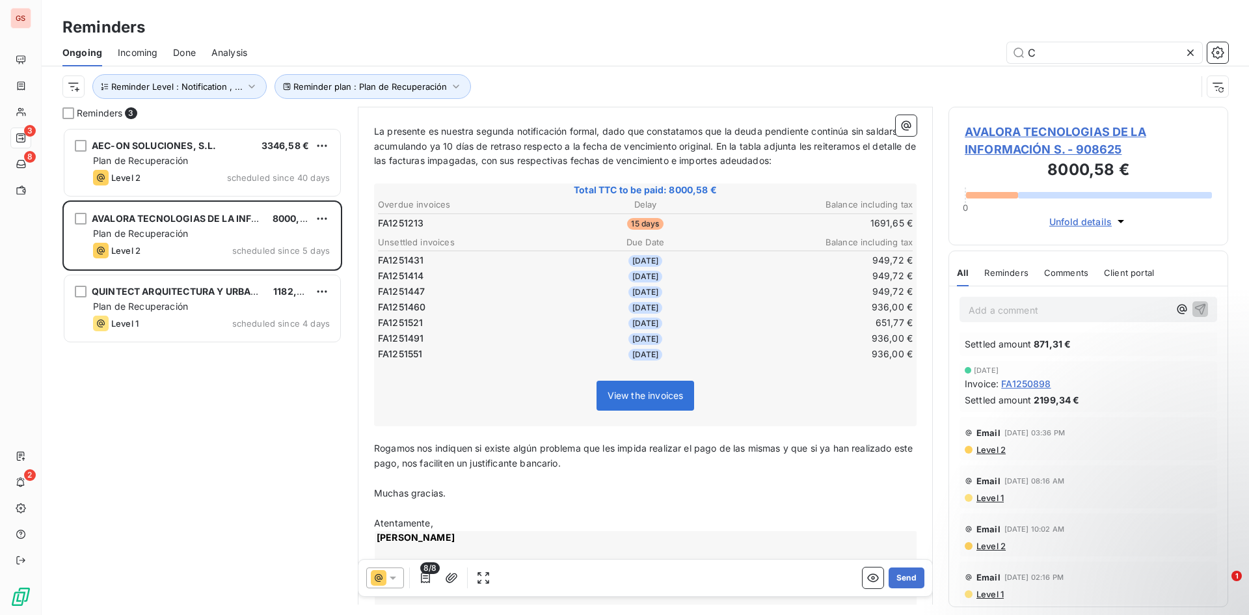
scroll to position [87, 0]
click at [901, 582] on button "Send" at bounding box center [906, 577] width 36 height 21
